Goal: Navigation & Orientation: Find specific page/section

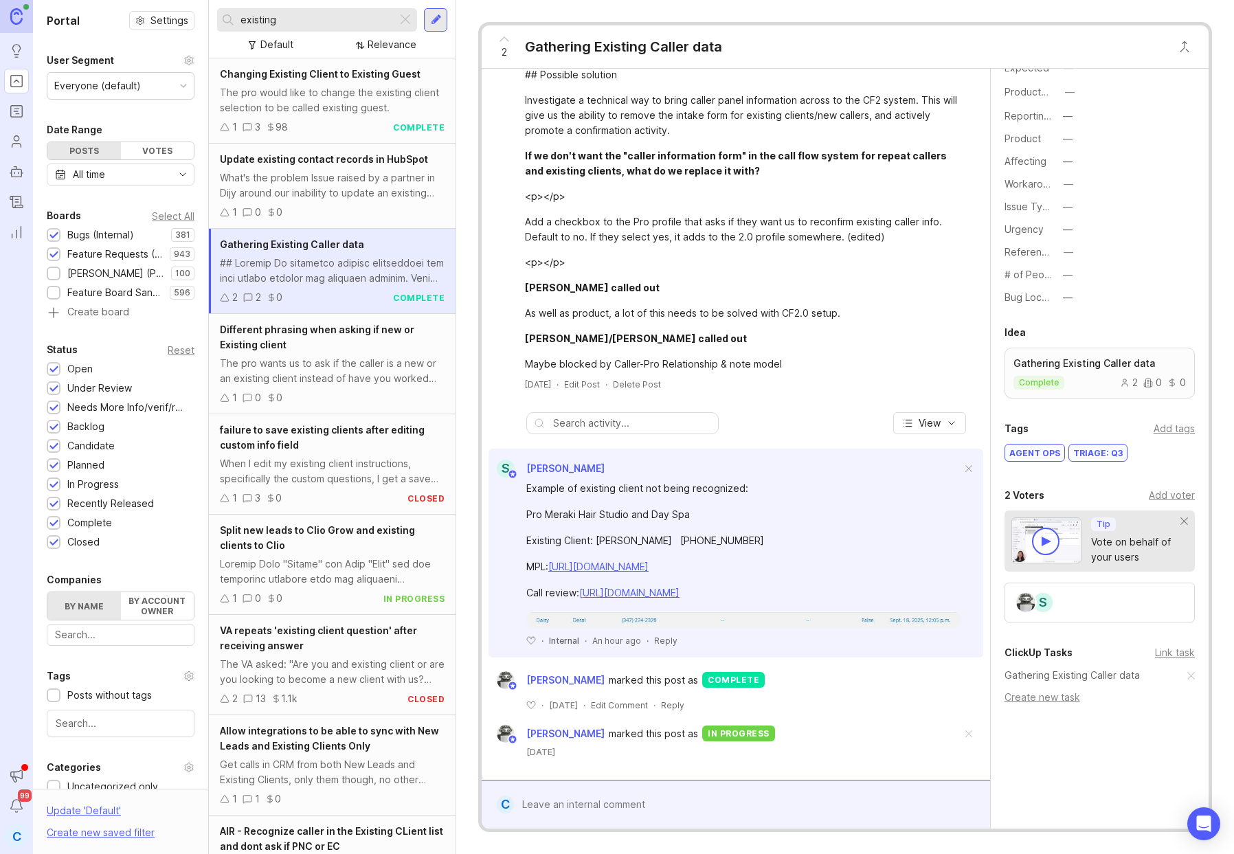
scroll to position [285, 0]
